Goal: Information Seeking & Learning: Learn about a topic

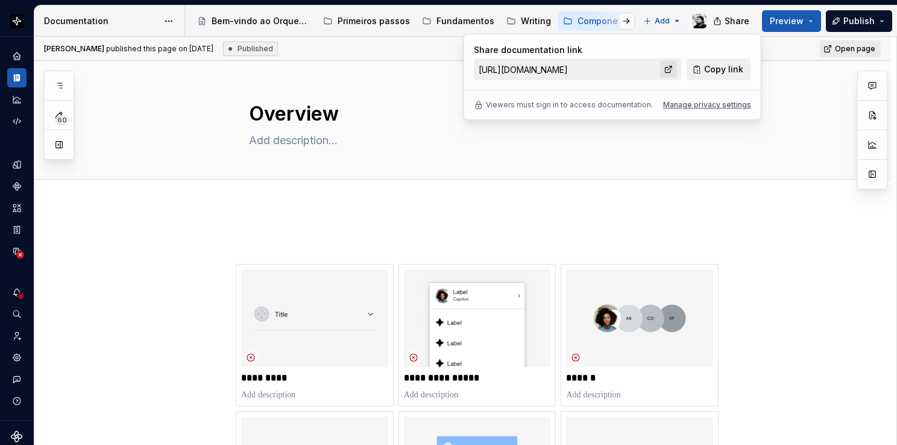
click at [670, 74] on link at bounding box center [668, 69] width 17 height 17
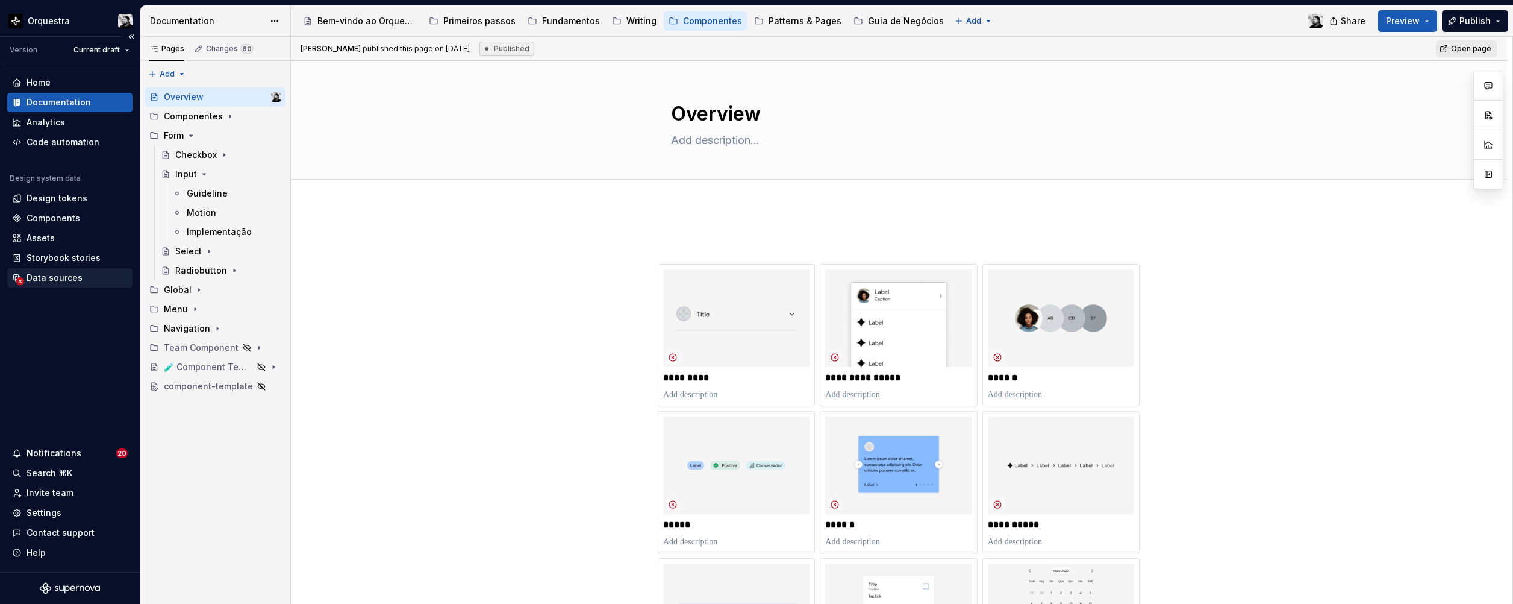
click at [60, 274] on div "Data sources" at bounding box center [55, 278] width 56 height 12
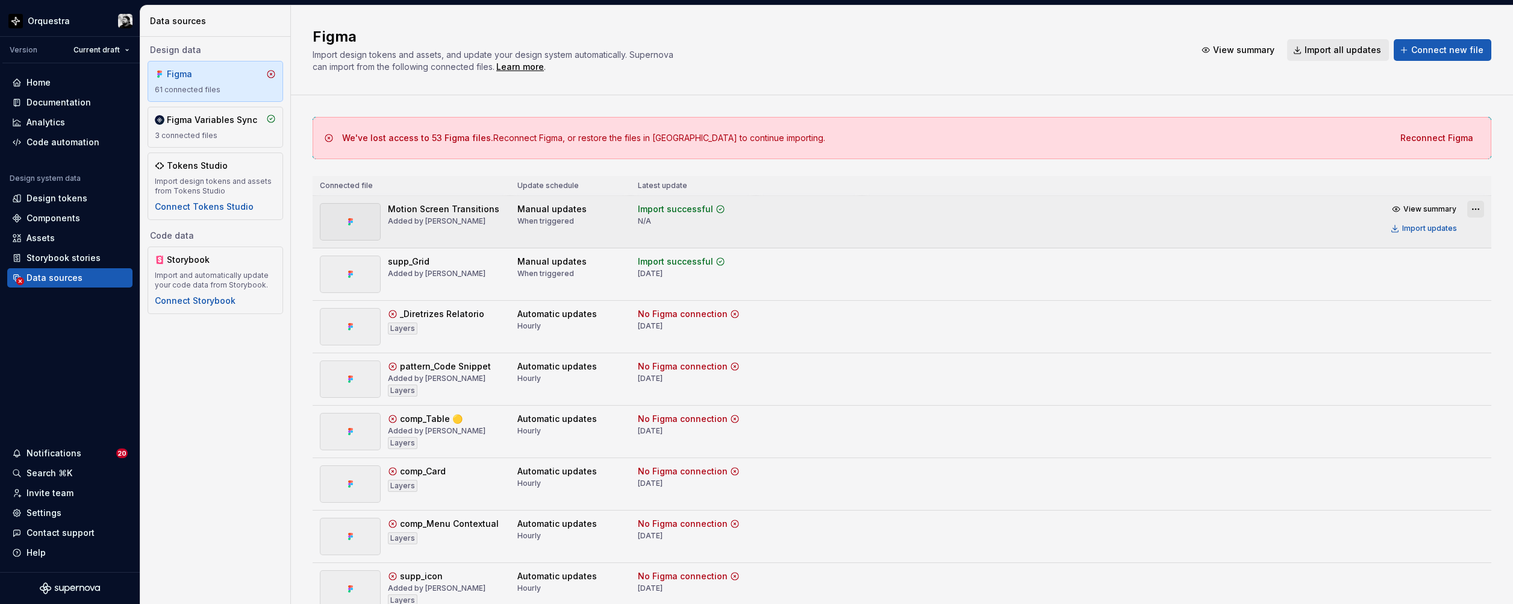
click at [896, 210] on html "Orquestra Version Current draft Home Documentation Analytics Code automation De…" at bounding box center [756, 302] width 1513 height 604
click at [896, 233] on div "Edit import scope" at bounding box center [1431, 233] width 137 height 12
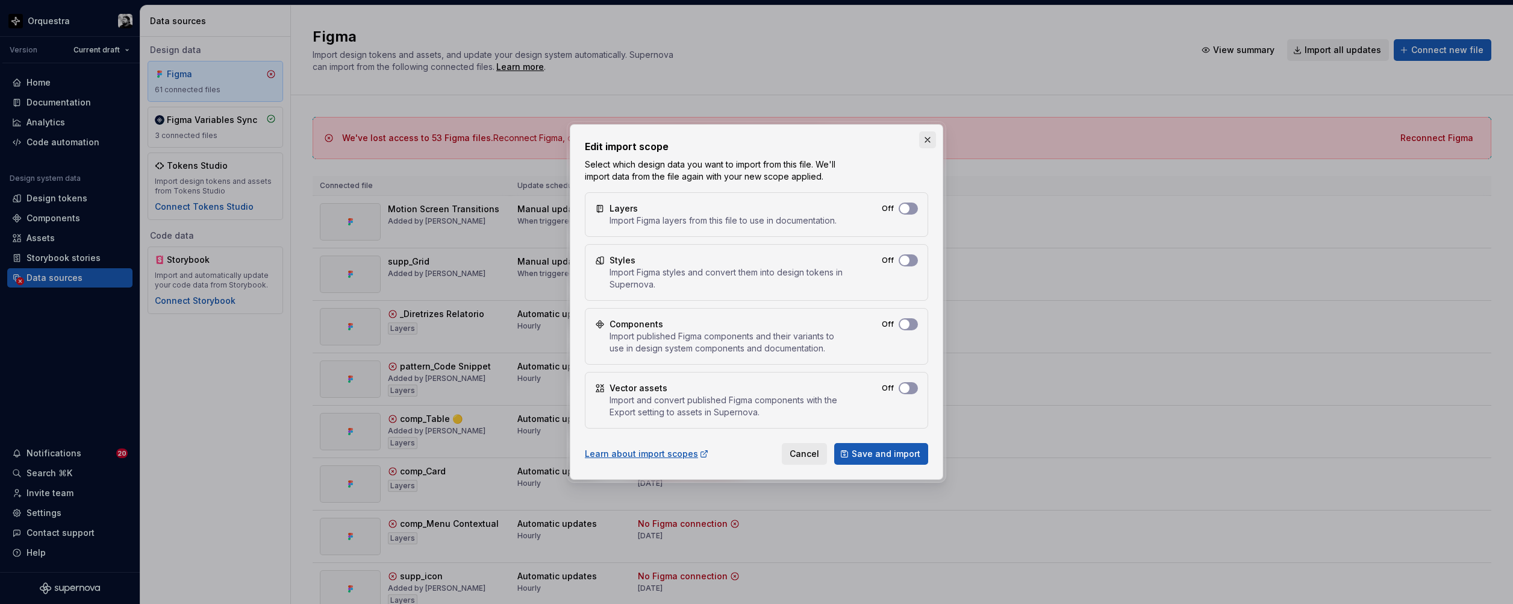
click at [896, 134] on button "button" at bounding box center [927, 139] width 17 height 17
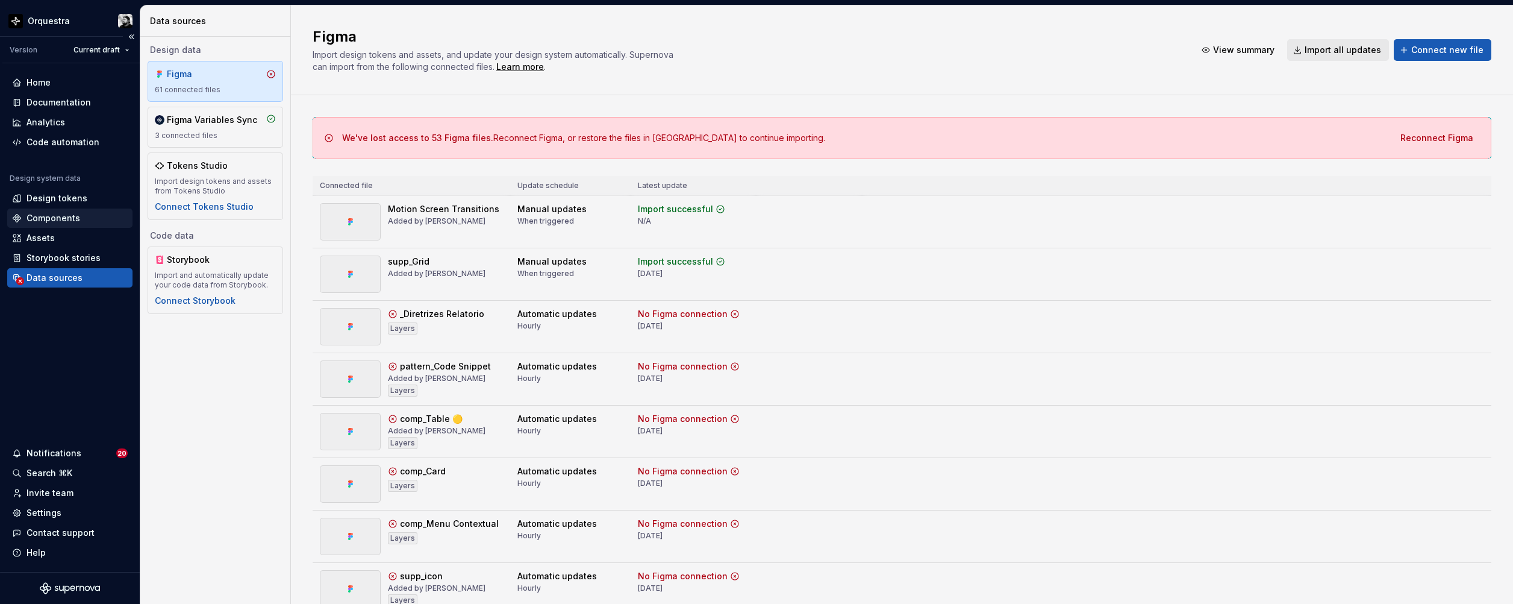
click at [47, 218] on div "Components" at bounding box center [54, 218] width 54 height 12
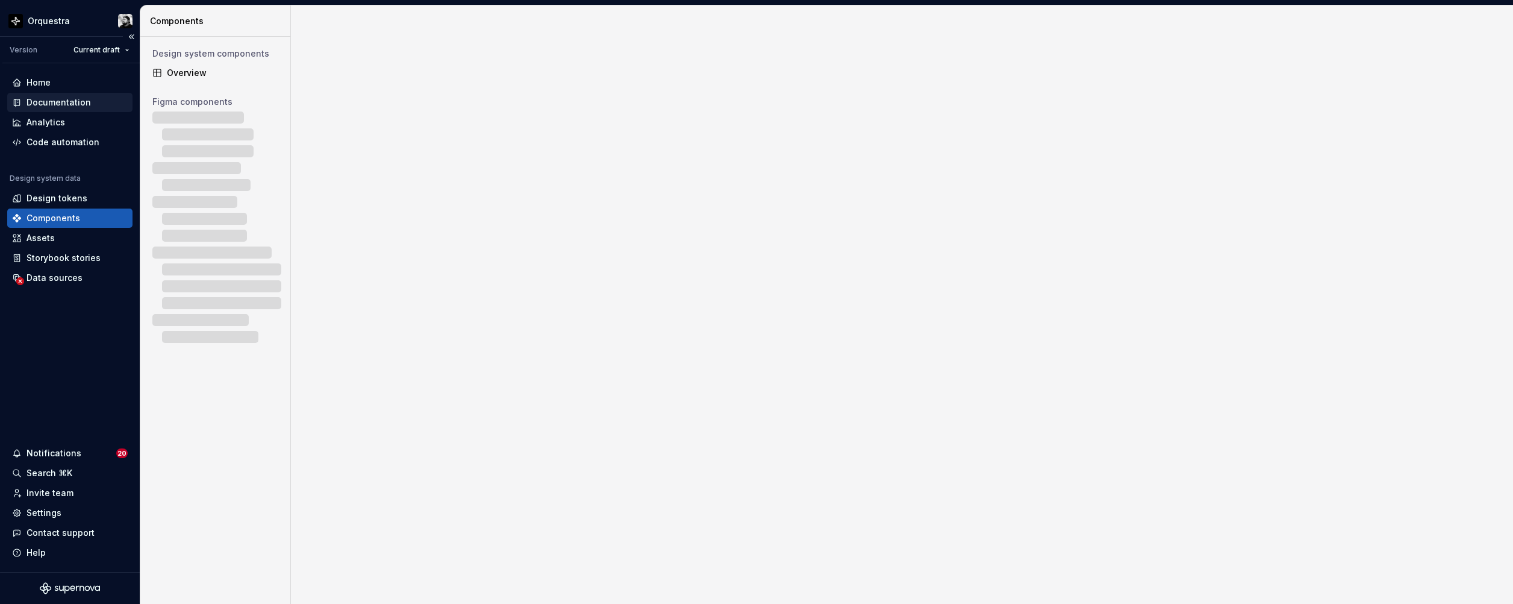
click at [48, 95] on div "Documentation" at bounding box center [69, 102] width 125 height 19
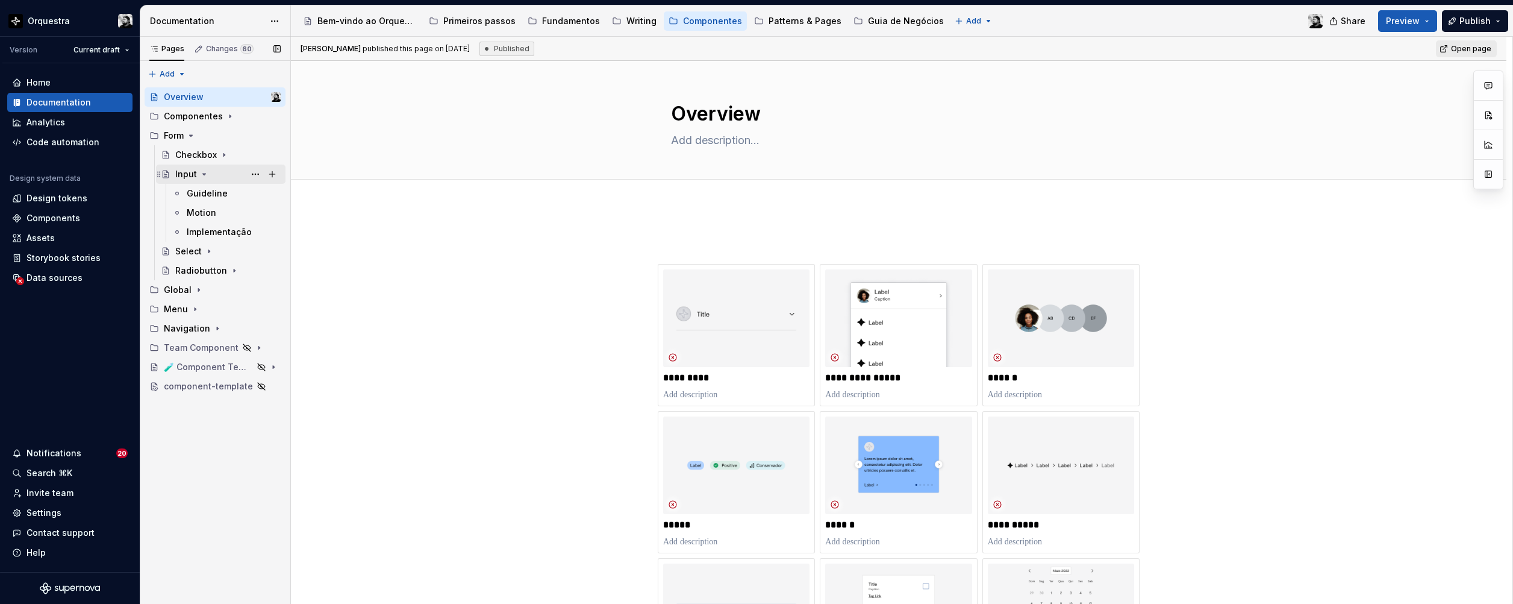
click at [202, 171] on icon "Page tree" at bounding box center [204, 174] width 10 height 10
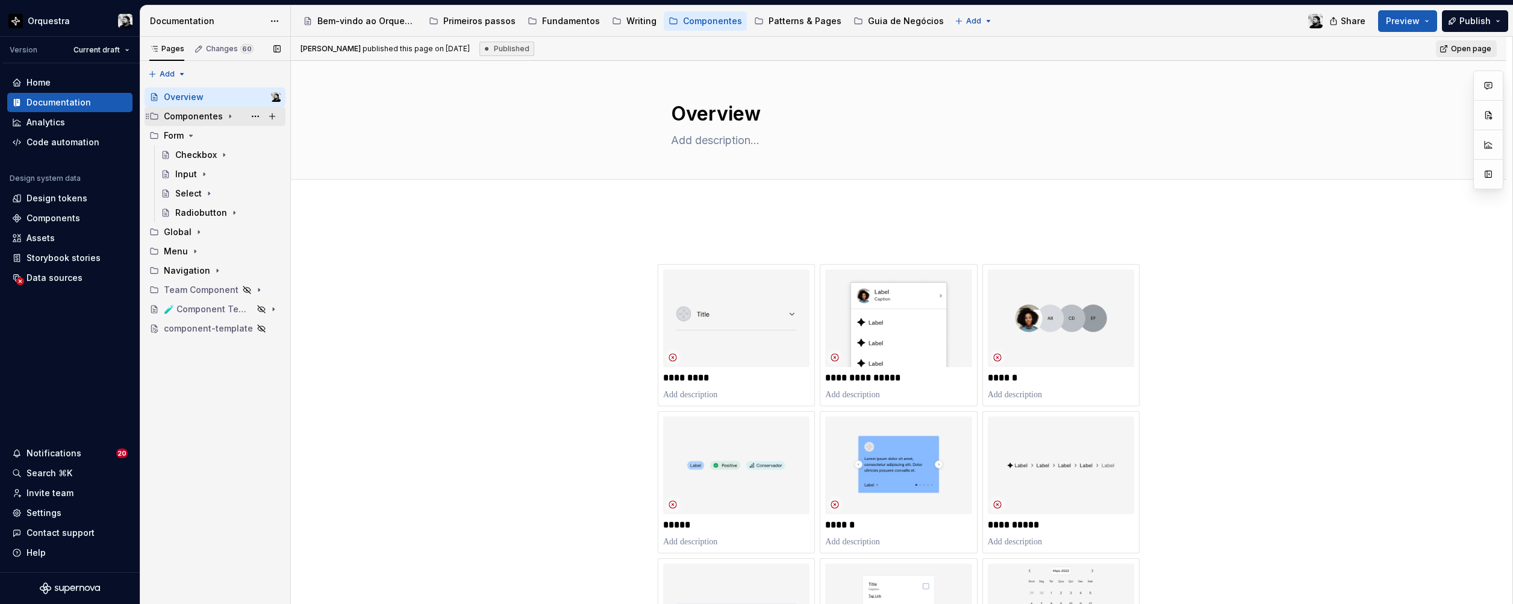
click at [226, 112] on icon "Page tree" at bounding box center [230, 116] width 10 height 10
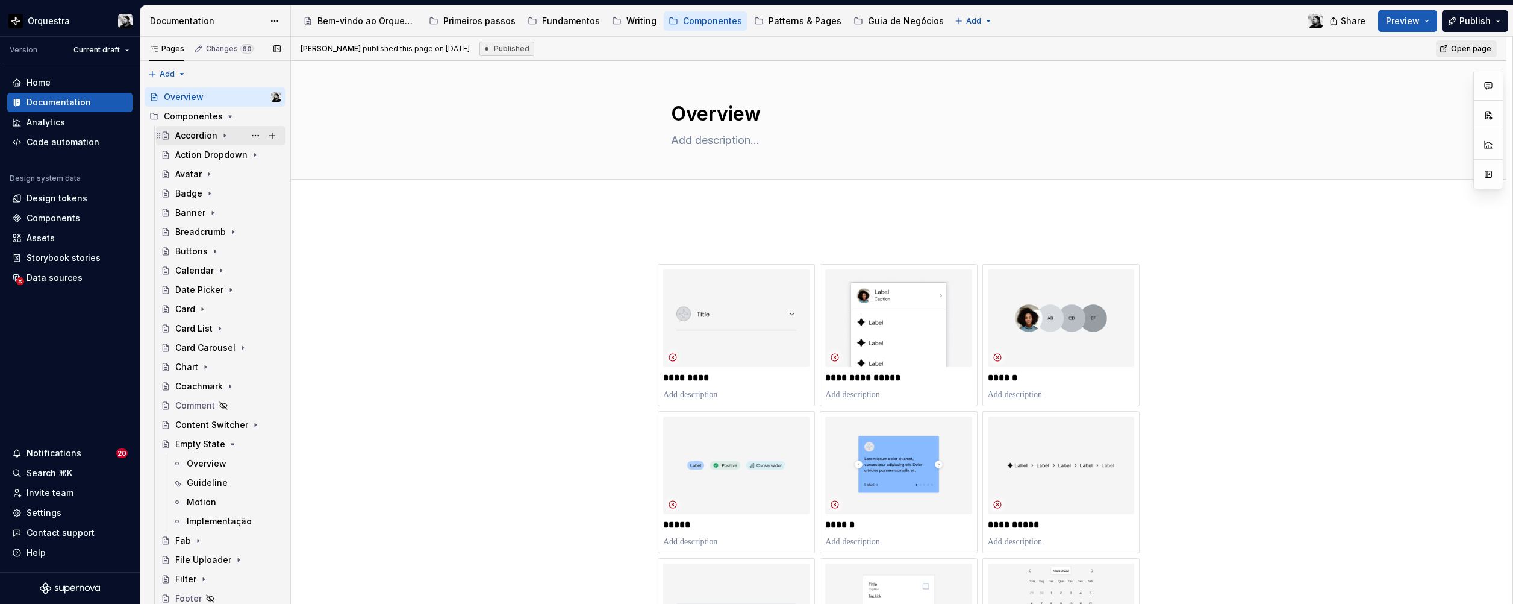
click at [222, 132] on icon "Page tree" at bounding box center [225, 136] width 10 height 10
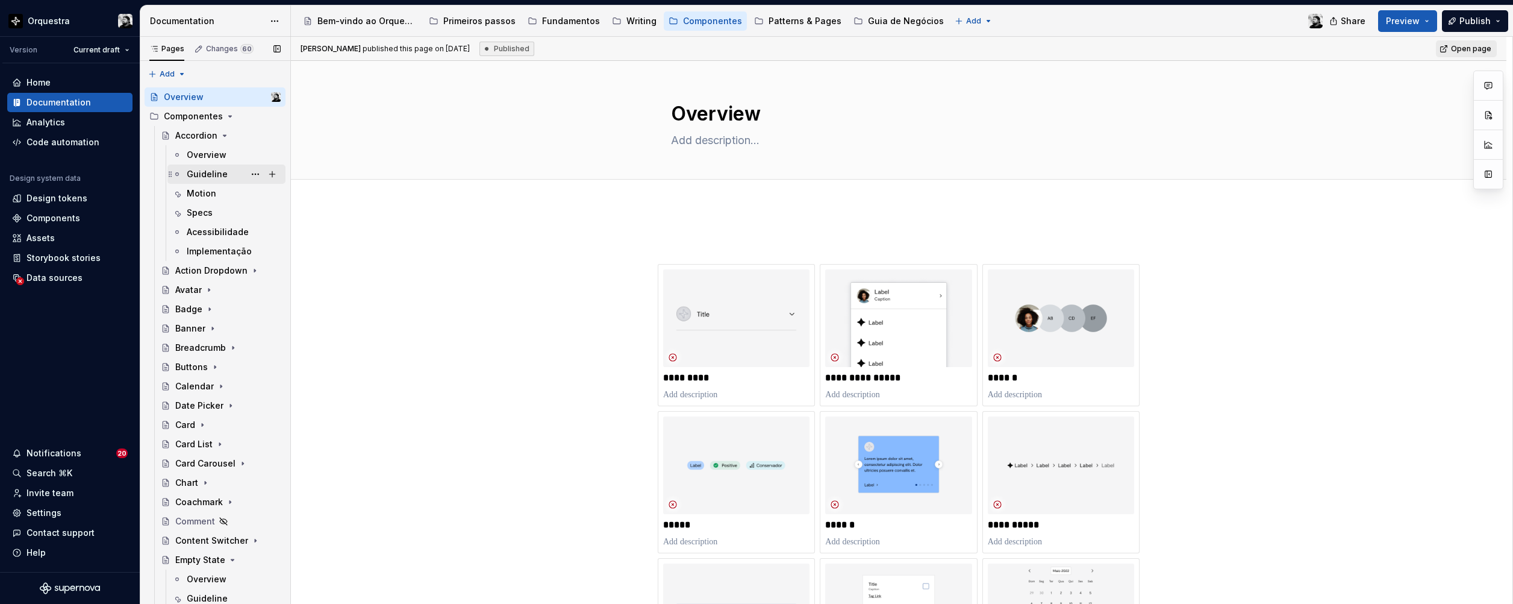
click at [201, 174] on div "Guideline" at bounding box center [207, 174] width 41 height 12
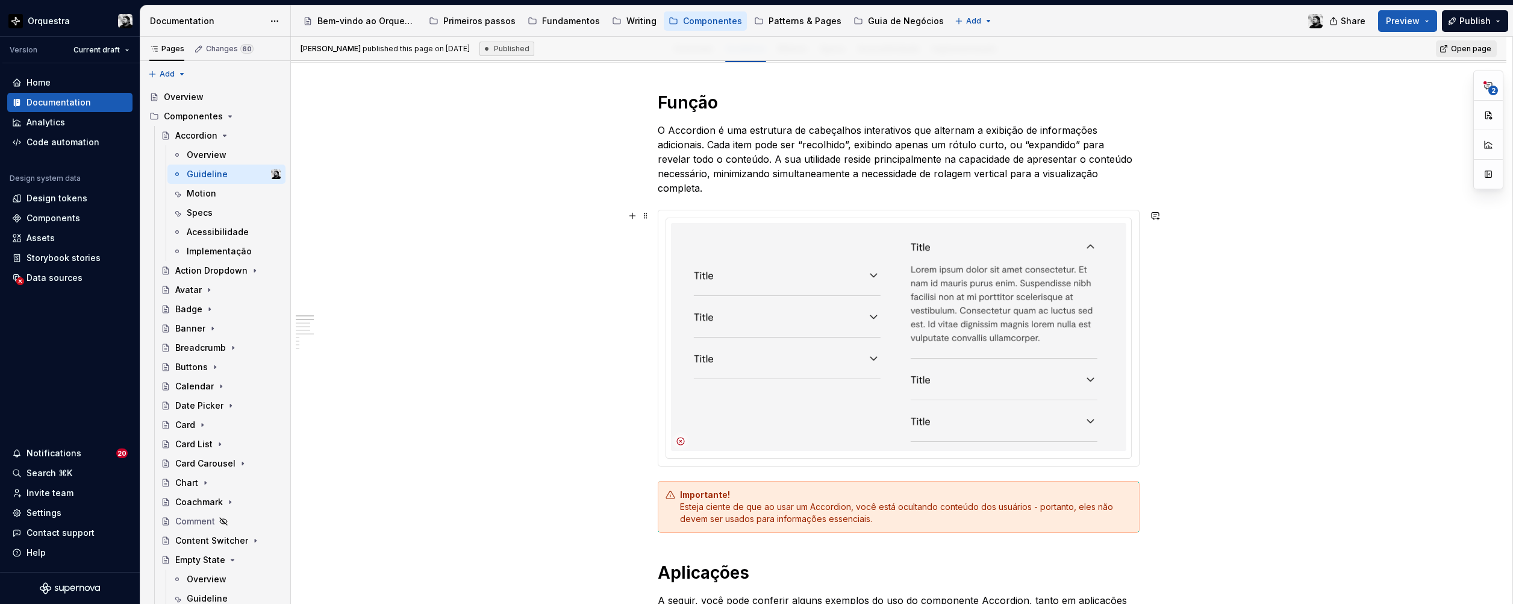
scroll to position [181, 0]
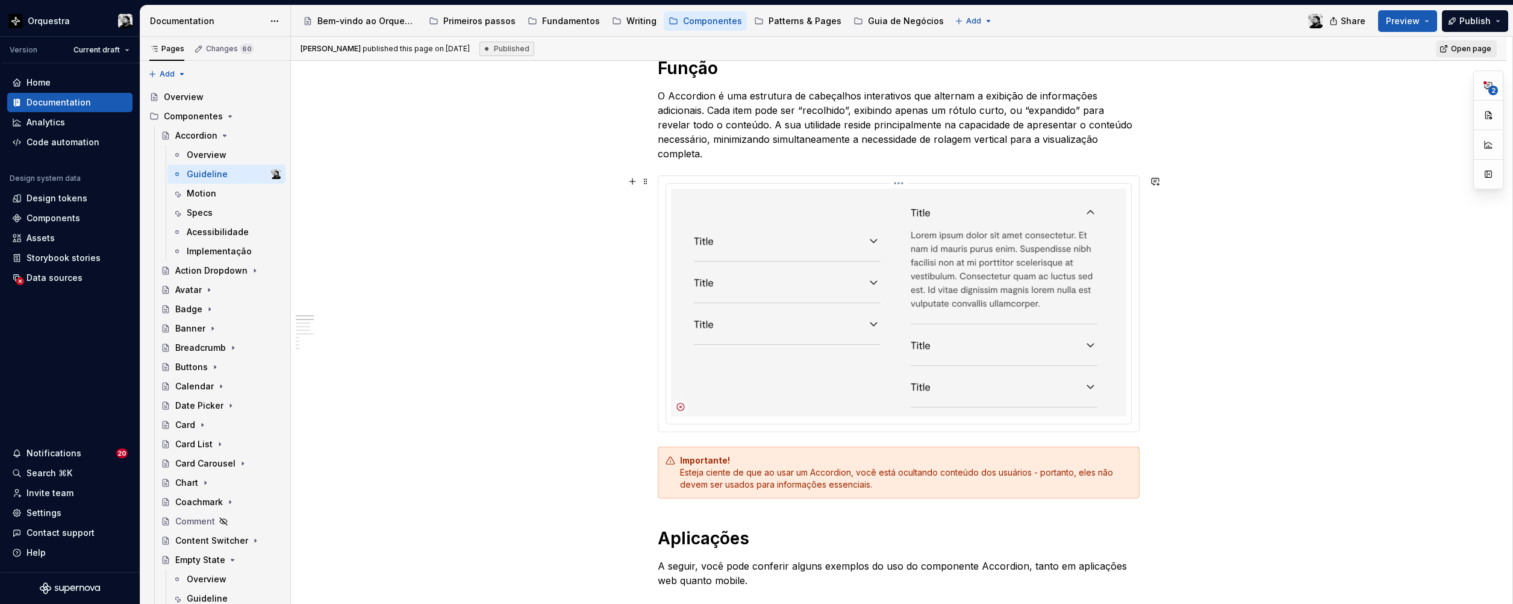
click at [690, 189] on img at bounding box center [898, 303] width 455 height 228
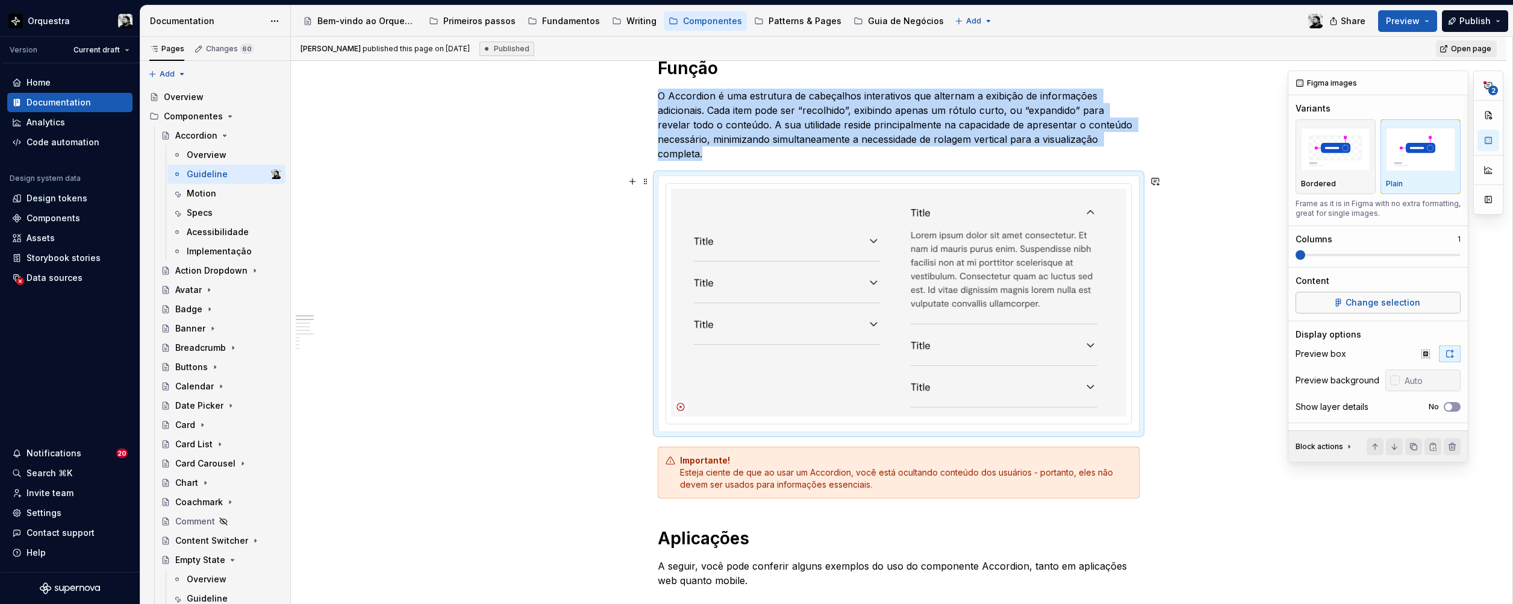
click at [896, 305] on span "Change selection" at bounding box center [1383, 302] width 75 height 12
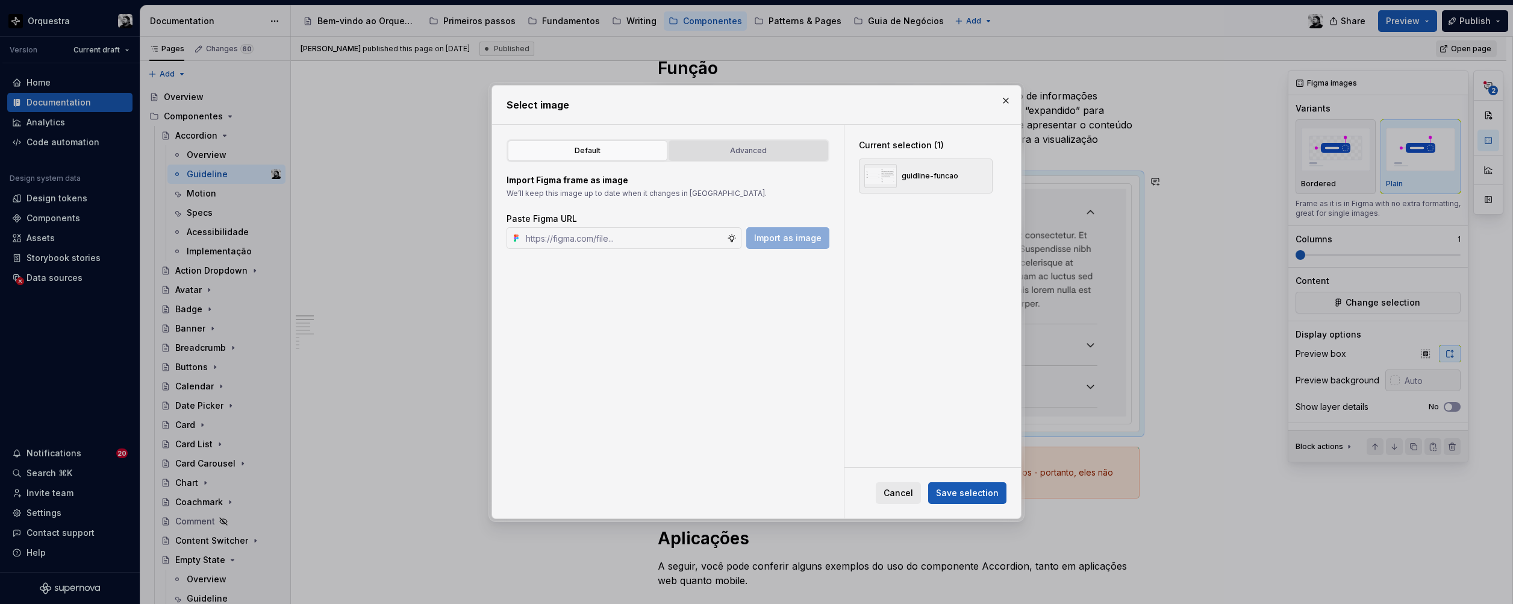
click at [734, 145] on div "Advanced" at bounding box center [748, 151] width 151 height 12
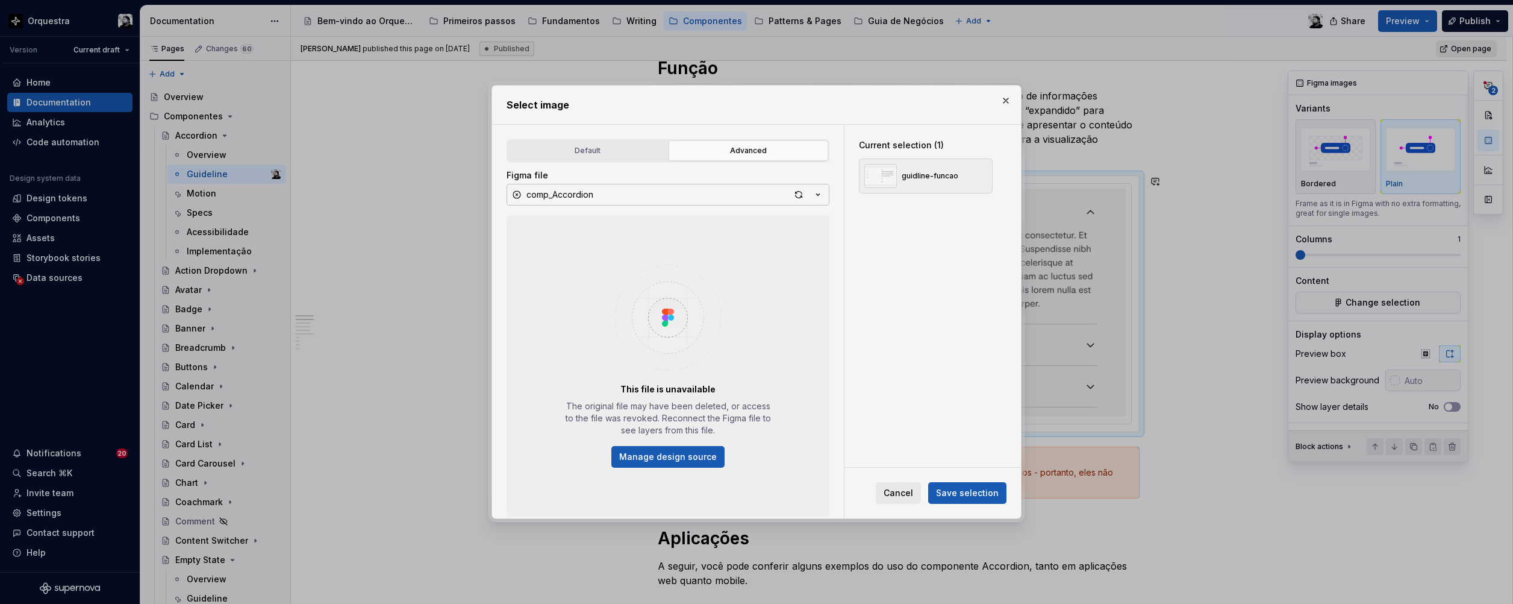
click at [824, 192] on icon "button" at bounding box center [818, 195] width 12 height 12
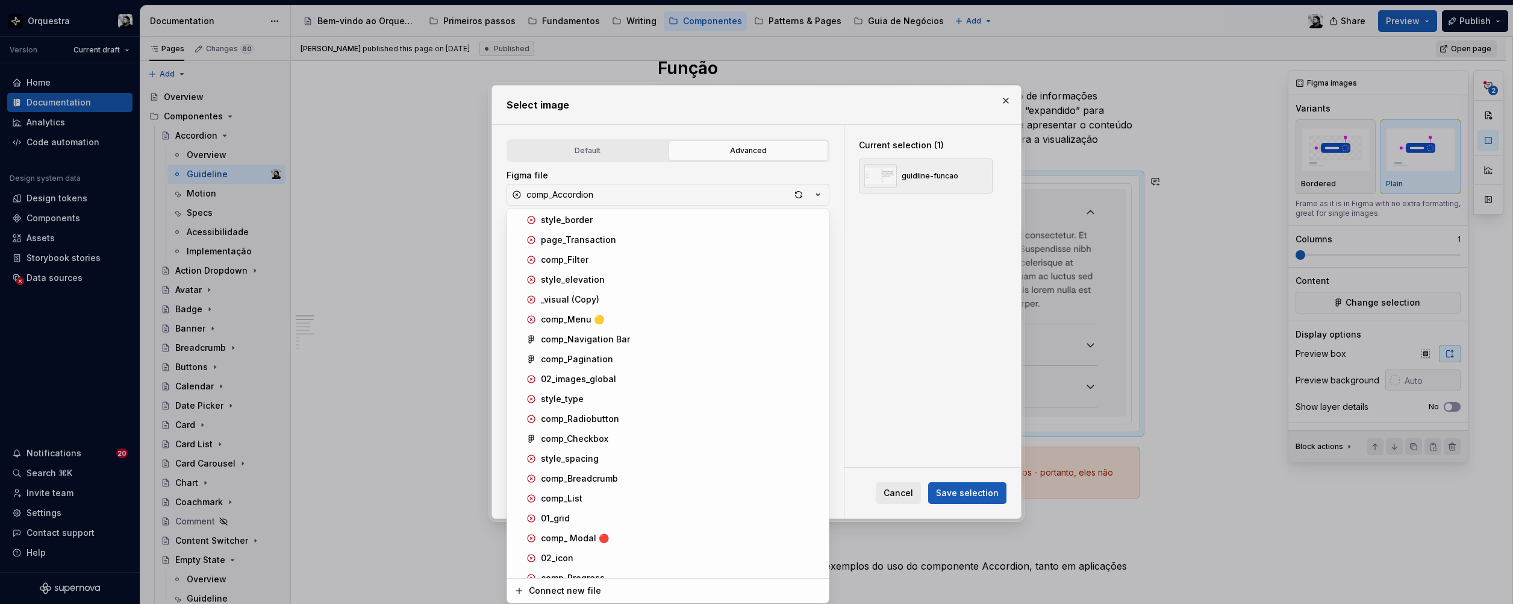
scroll to position [241, 0]
click at [592, 350] on span "comp_Pagination" at bounding box center [668, 357] width 317 height 19
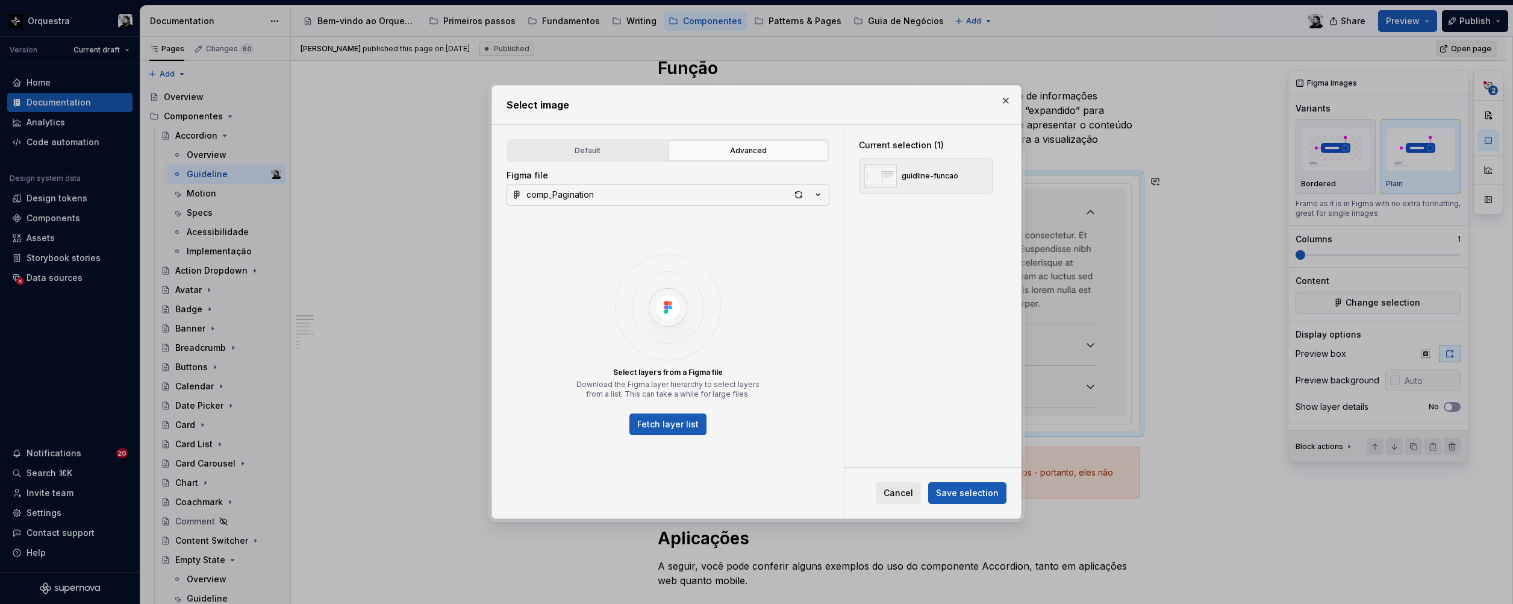
click at [821, 194] on icon "button" at bounding box center [818, 195] width 12 height 12
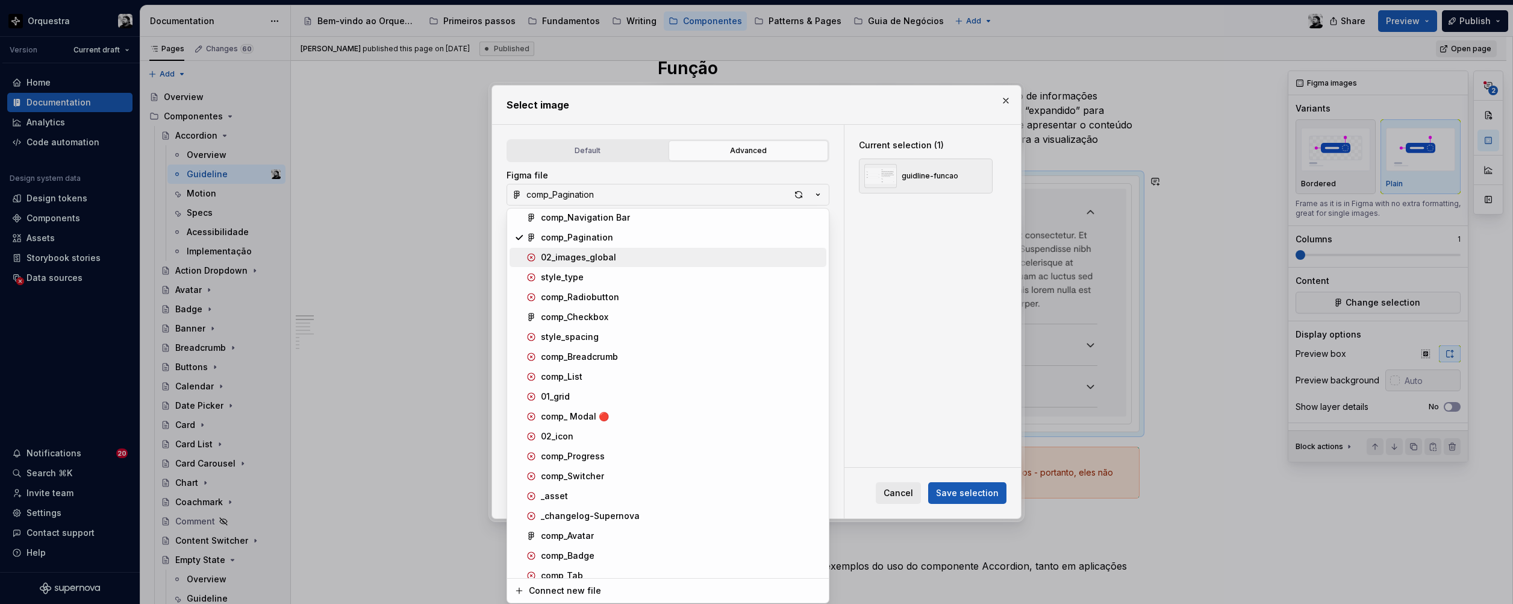
scroll to position [361, 0]
click at [589, 444] on div "comp_Avatar" at bounding box center [567, 535] width 53 height 12
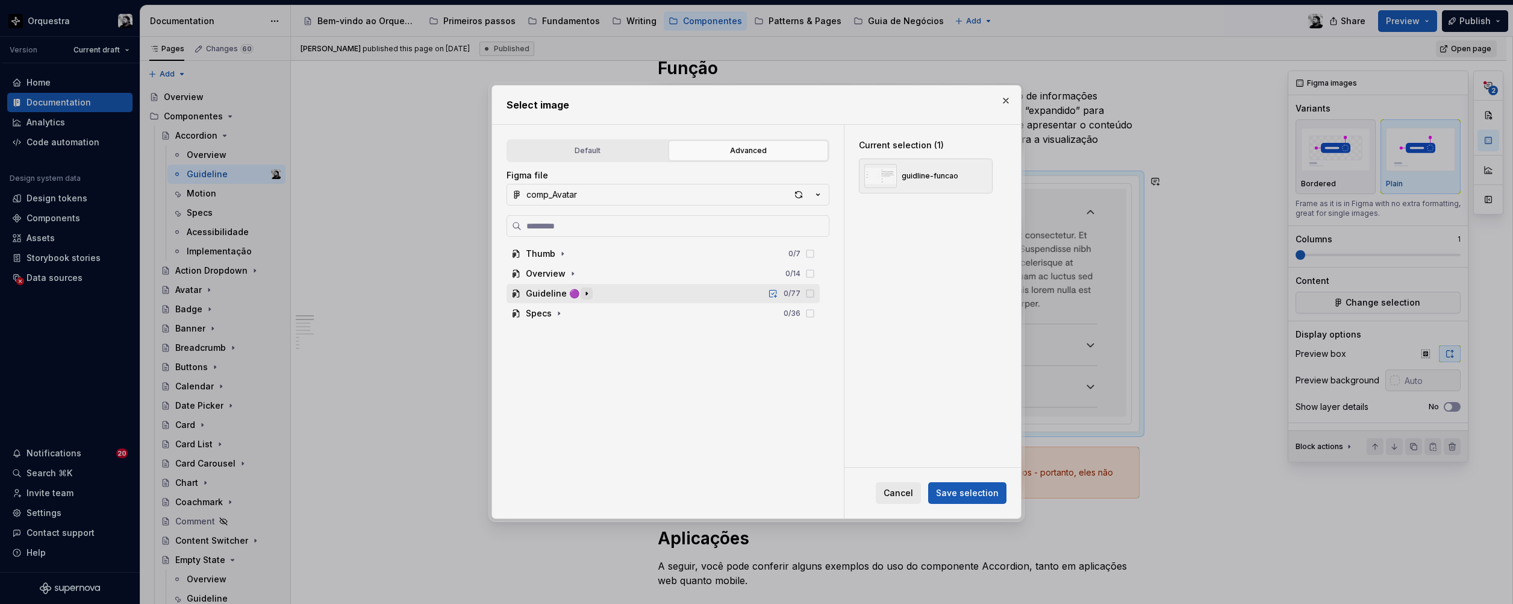
click at [584, 291] on icon "button" at bounding box center [587, 294] width 10 height 10
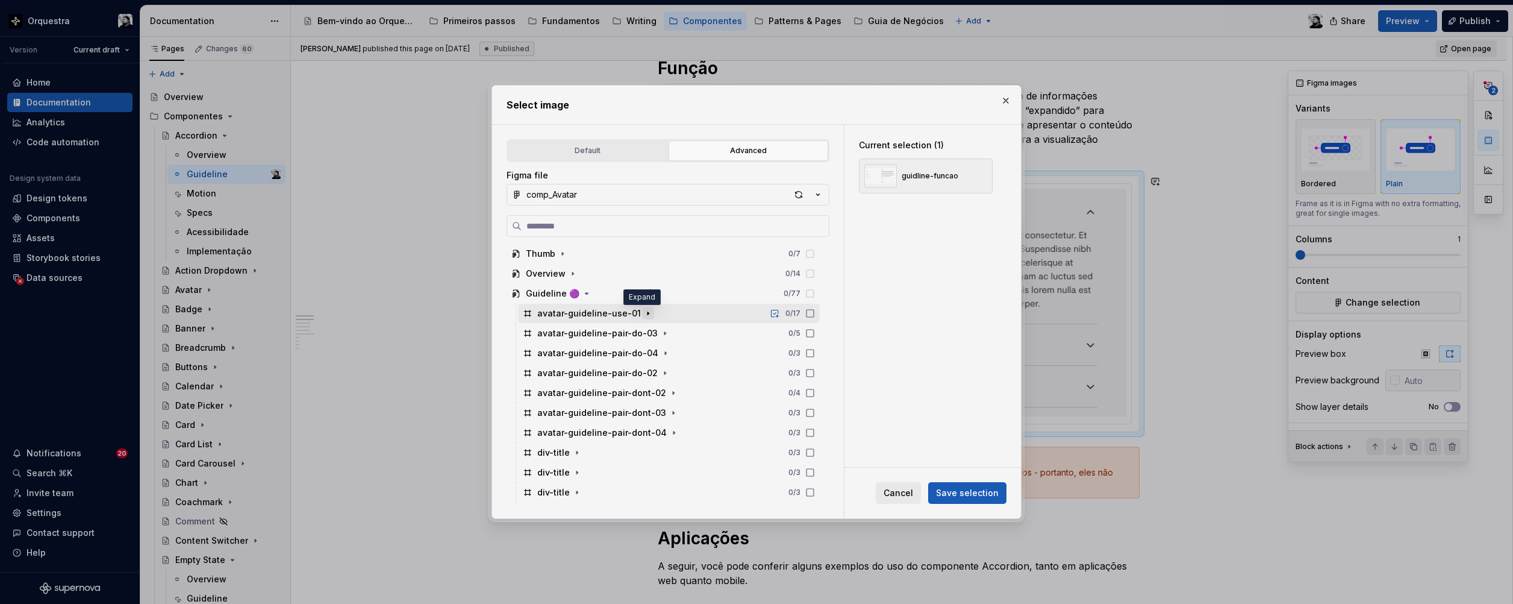
click at [644, 312] on icon "button" at bounding box center [648, 313] width 10 height 10
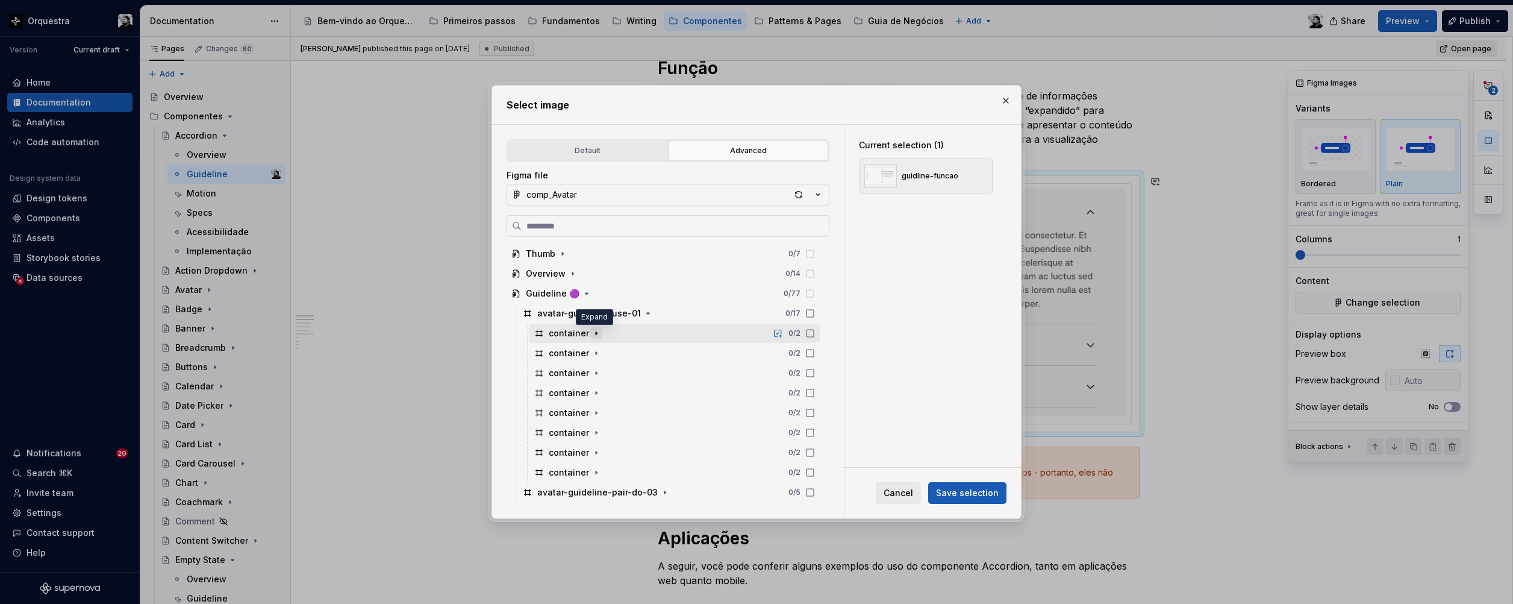
click at [592, 336] on icon "button" at bounding box center [597, 333] width 10 height 10
click at [595, 334] on icon "button" at bounding box center [597, 333] width 10 height 10
click at [643, 310] on icon "button" at bounding box center [648, 313] width 10 height 10
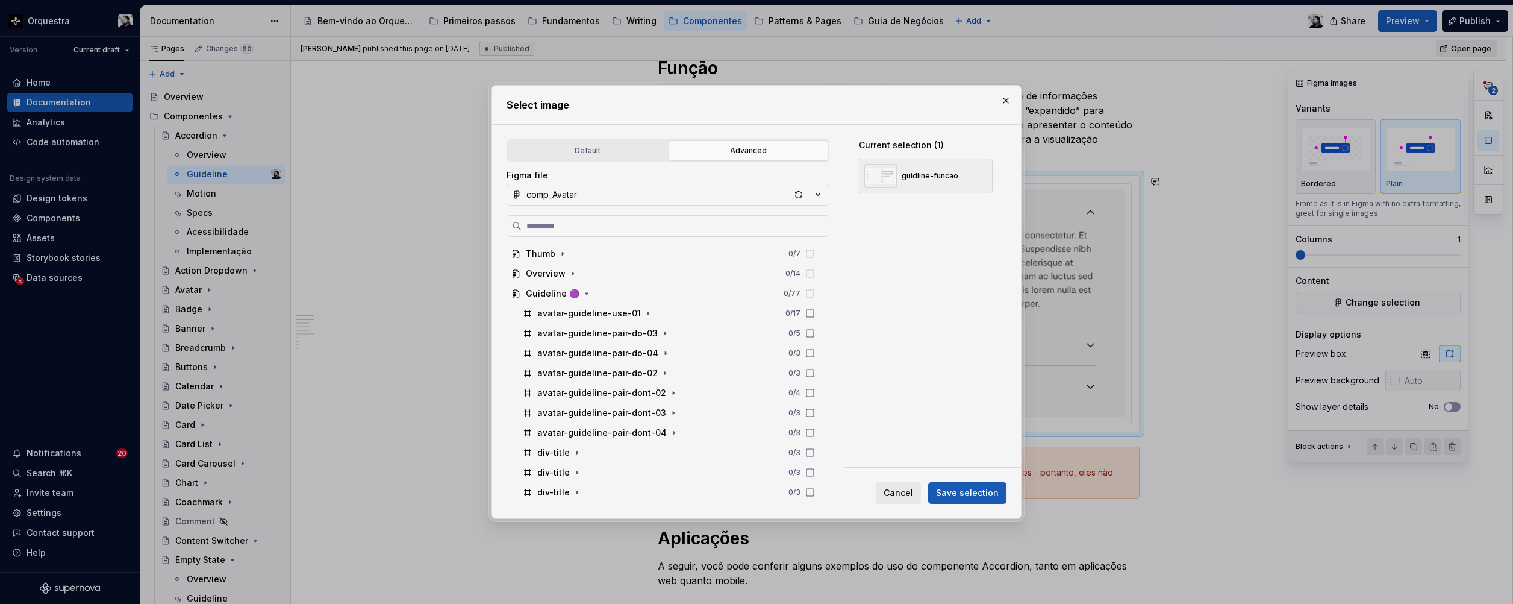
click at [896, 102] on button "button" at bounding box center [1006, 100] width 17 height 17
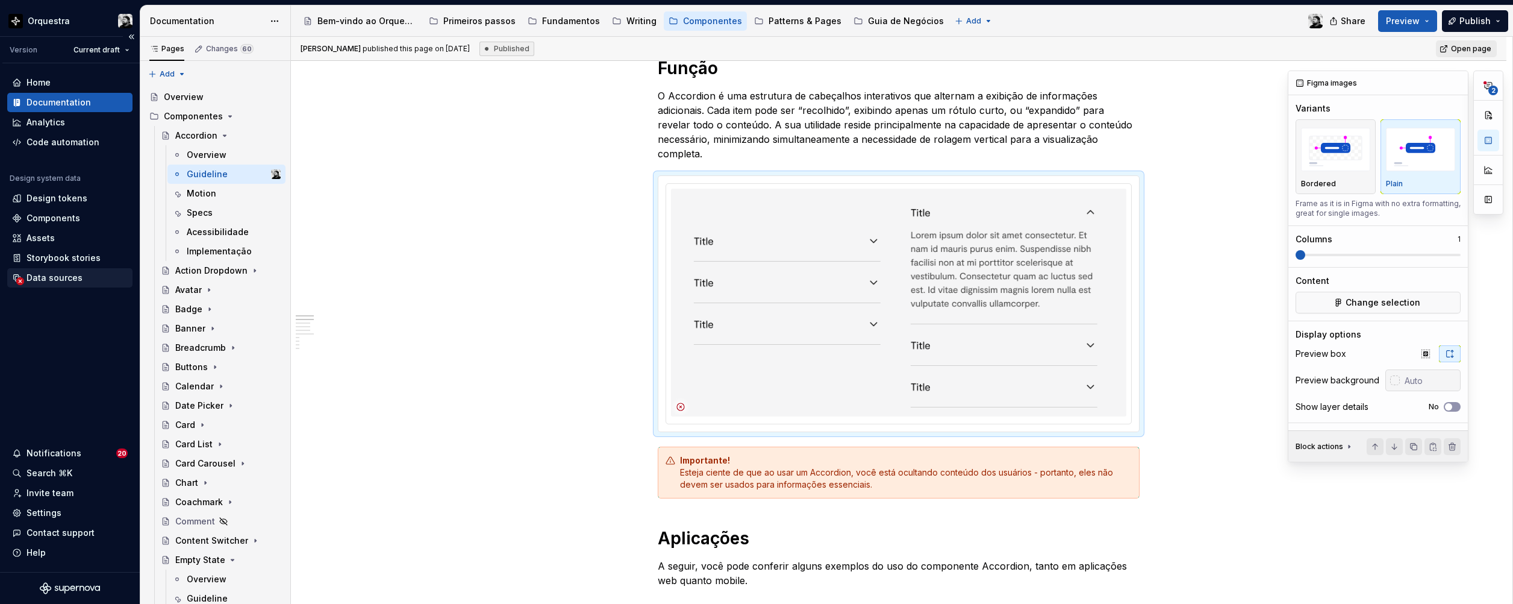
click at [53, 275] on div "Data sources" at bounding box center [55, 278] width 56 height 12
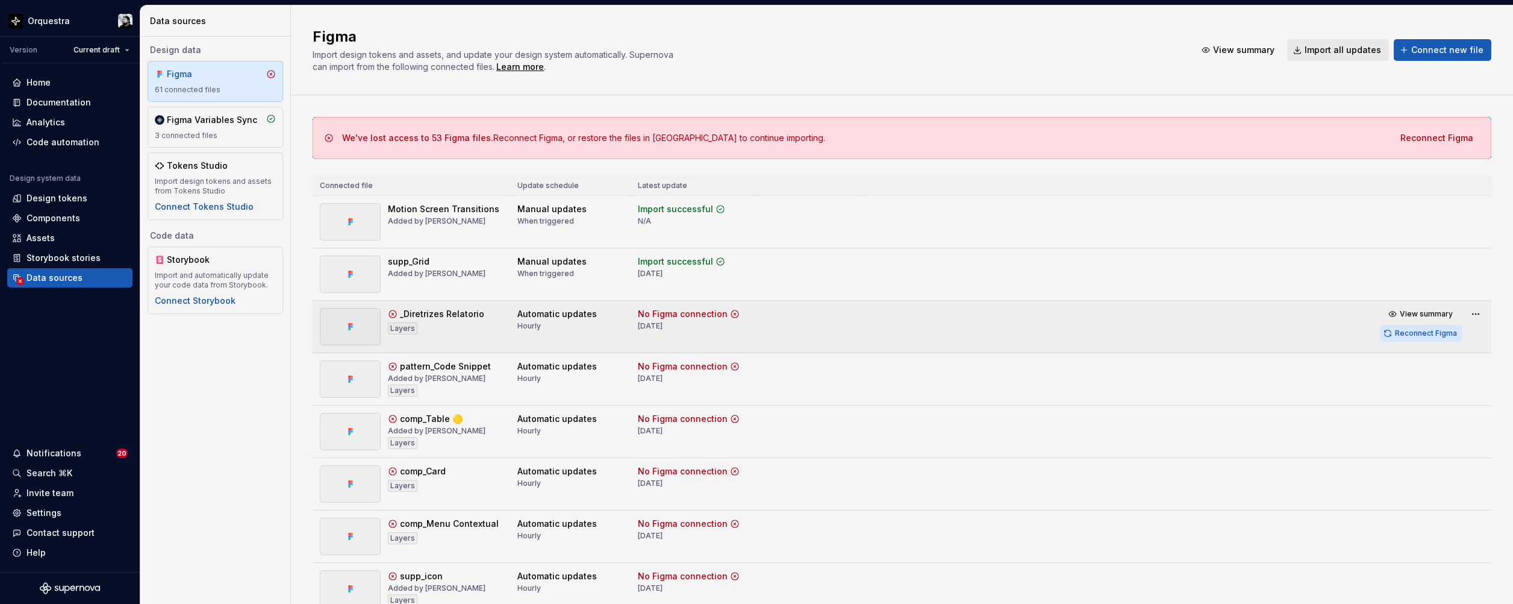
click at [896, 333] on span "Reconnect Figma" at bounding box center [1426, 333] width 62 height 10
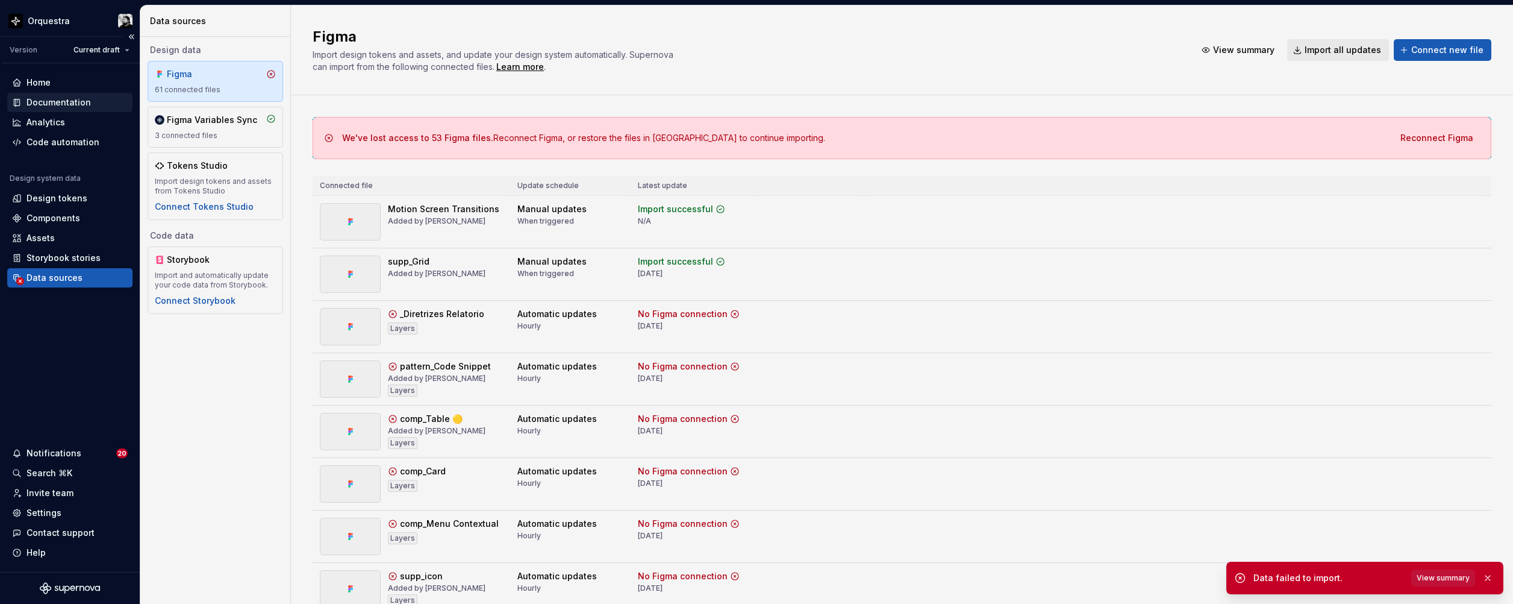
click at [46, 104] on div "Documentation" at bounding box center [59, 102] width 64 height 12
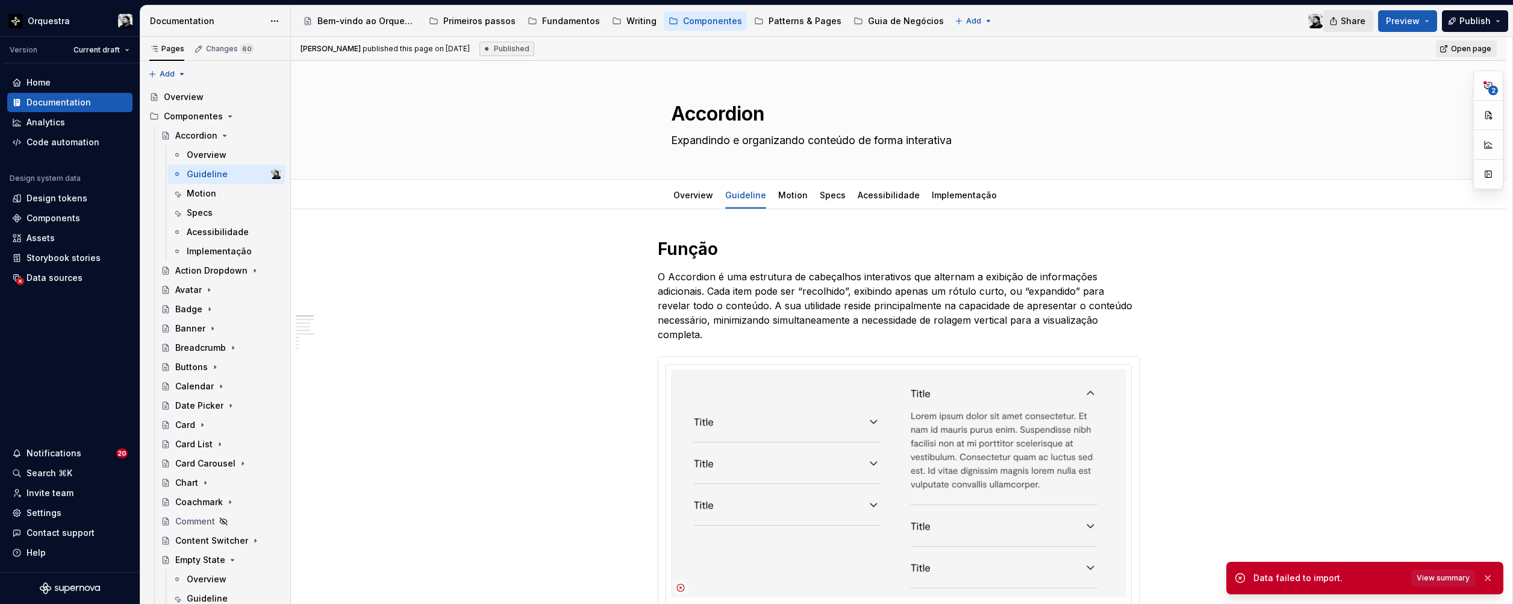
click at [896, 20] on button "Share" at bounding box center [1349, 21] width 50 height 22
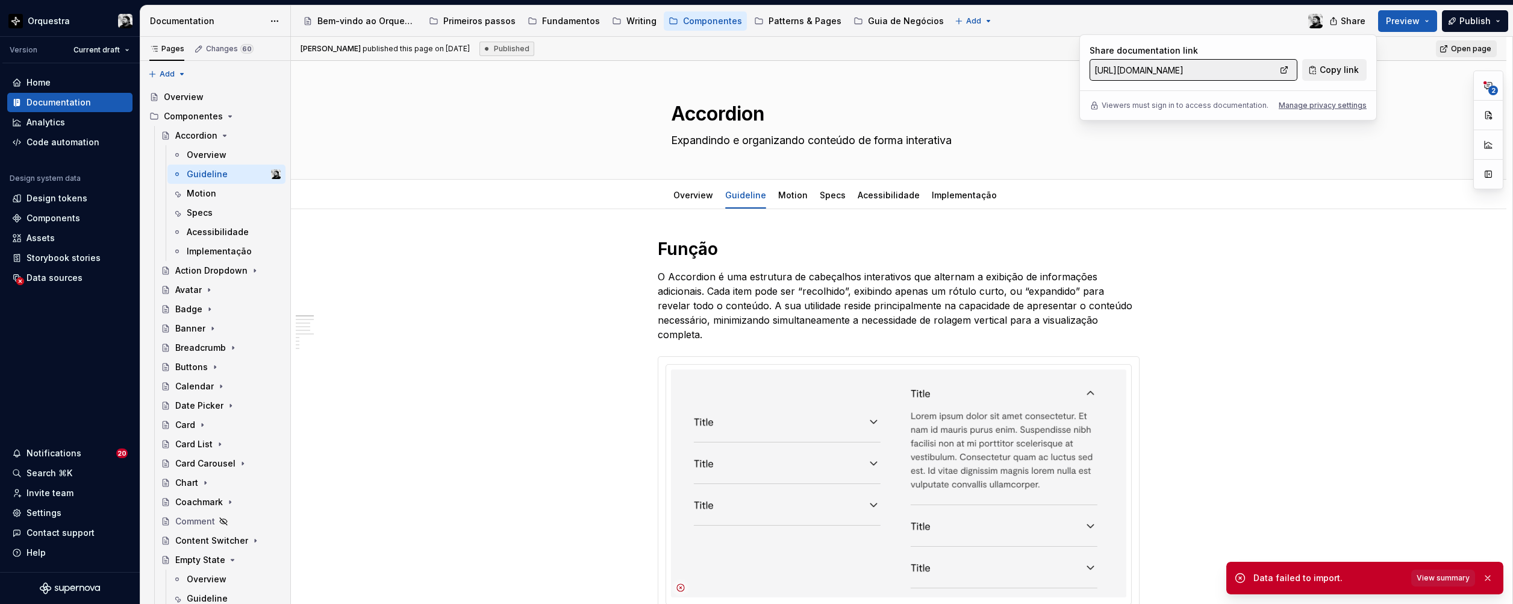
click at [896, 13] on div "Accessibility guide for tree Page tree. Navigate the tree with the arrow keys. …" at bounding box center [812, 20] width 1042 height 31
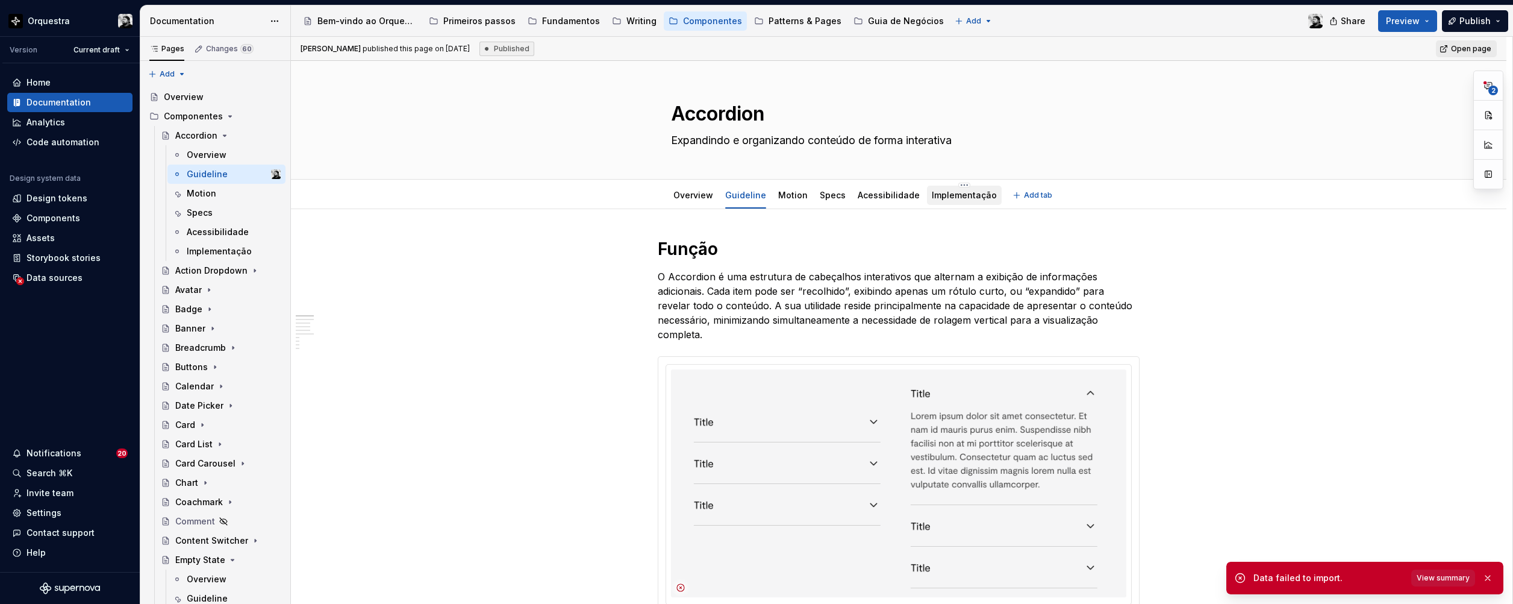
click at [896, 195] on link "Implementação" at bounding box center [964, 195] width 65 height 10
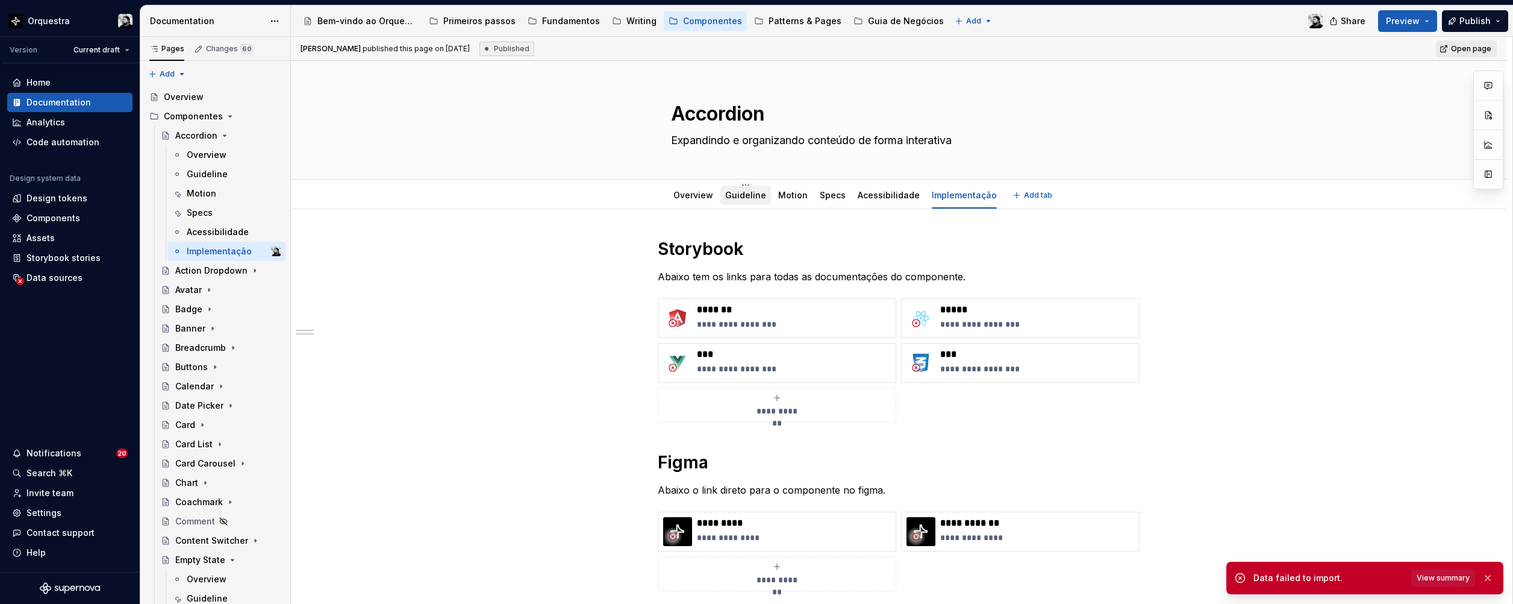
click at [735, 194] on link "Guideline" at bounding box center [745, 195] width 41 height 10
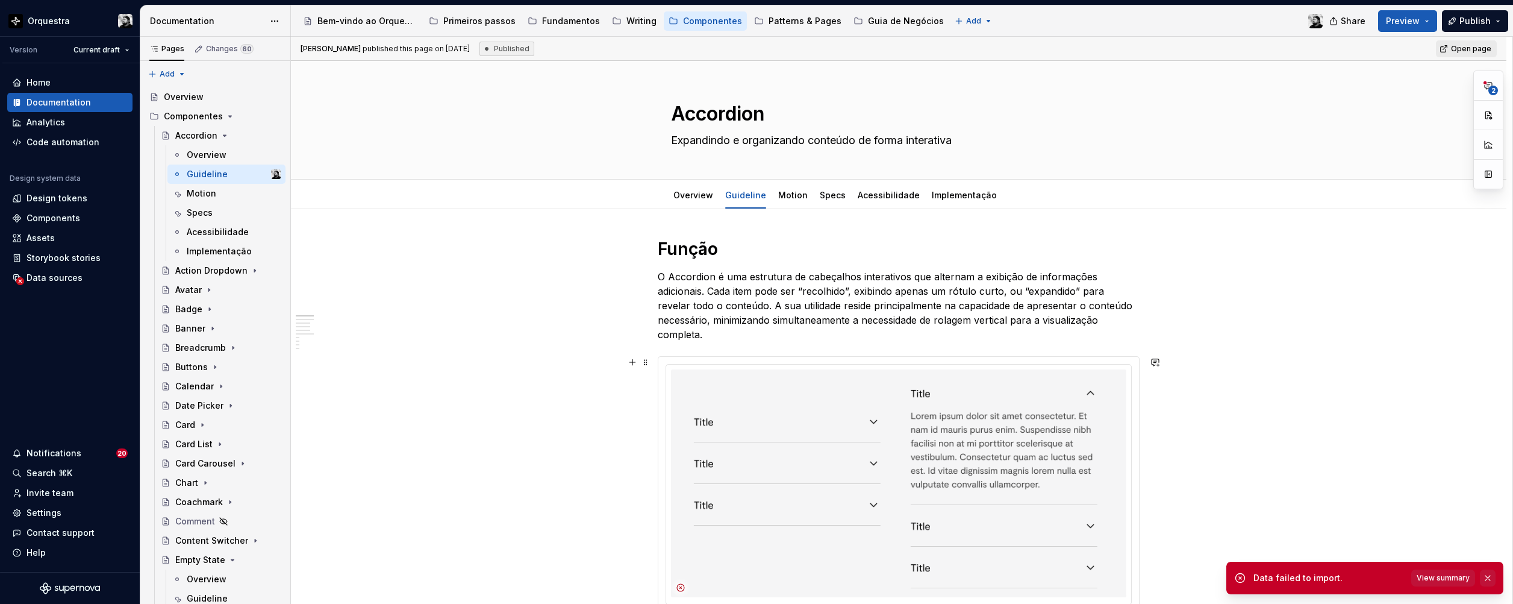
click at [896, 444] on button "button" at bounding box center [1488, 577] width 16 height 17
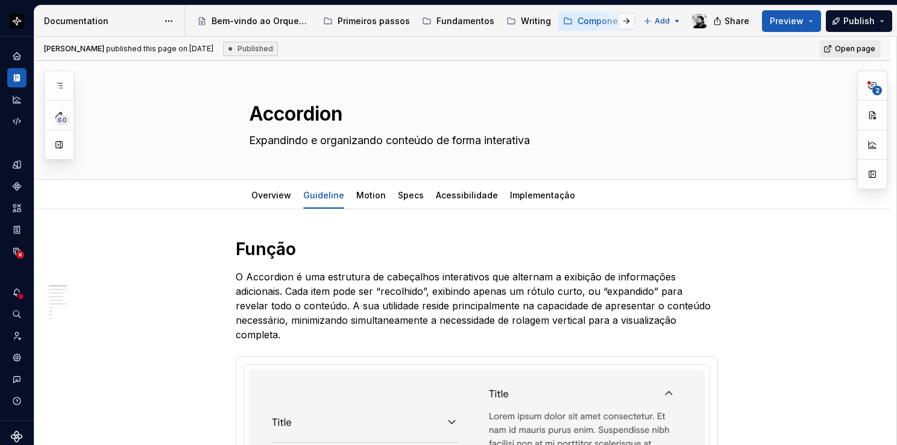
type textarea "*"
